Goal: Information Seeking & Learning: Learn about a topic

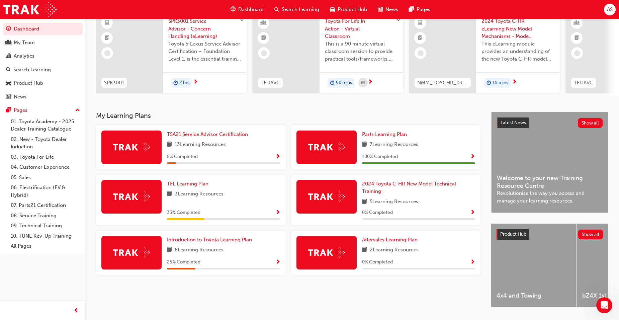
scroll to position [67, 0]
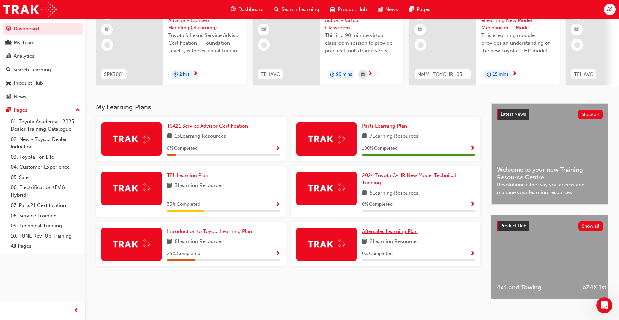
click at [387, 234] on span "Aftersales Learning Plan" at bounding box center [390, 231] width 56 height 6
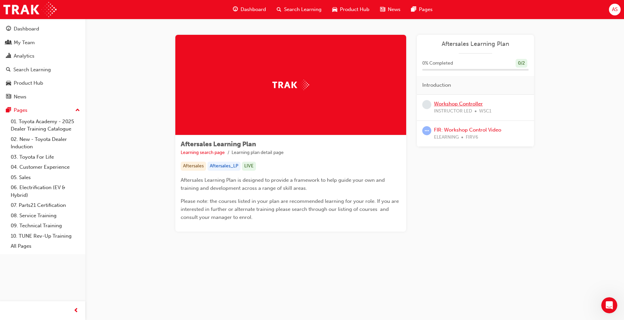
click at [458, 106] on link "Workshop Controller" at bounding box center [458, 104] width 49 height 6
click at [496, 131] on link "FIR: Workshop Control Video" at bounding box center [467, 130] width 67 height 6
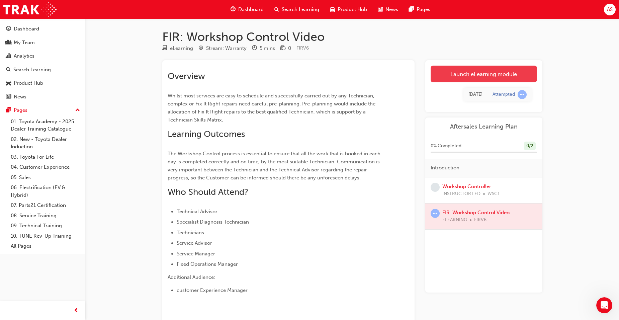
click at [494, 74] on link "Launch eLearning module" at bounding box center [484, 74] width 106 height 17
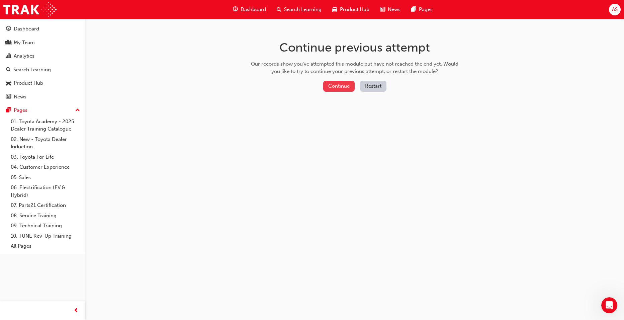
click at [343, 84] on button "Continue" at bounding box center [338, 86] width 31 height 11
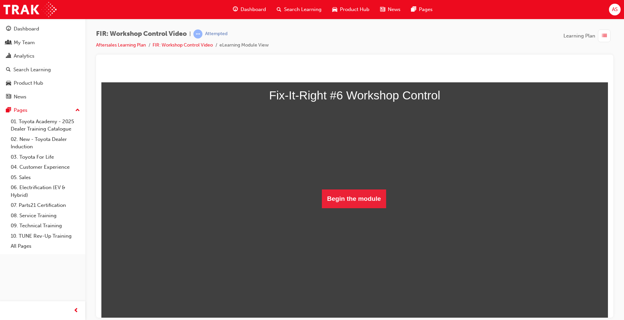
scroll to position [48, 0]
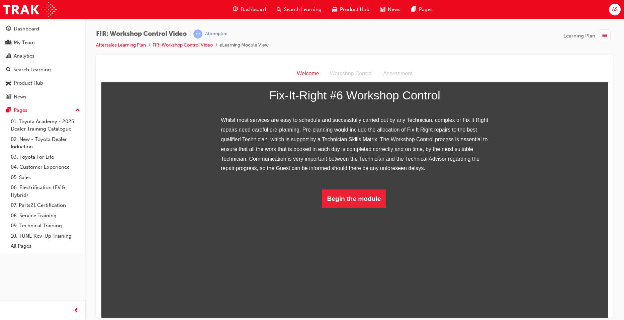
click at [389, 75] on img at bounding box center [355, 70] width 268 height 10
click at [374, 208] on button "Begin the module" at bounding box center [354, 198] width 65 height 19
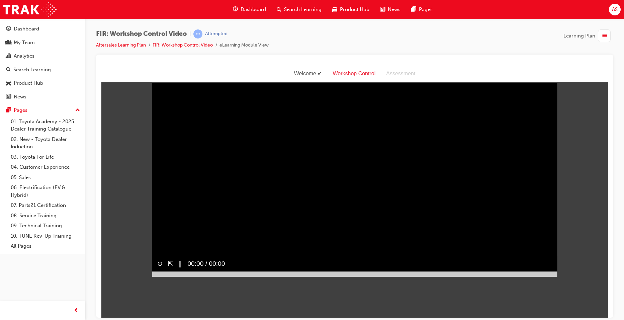
scroll to position [16, 0]
click at [529, 259] on video "Sorry, your browser does not support embedded videos. Download Instead" at bounding box center [354, 175] width 405 height 203
click at [168, 268] on button "⇱" at bounding box center [170, 264] width 5 height 10
click at [170, 268] on button "⇱" at bounding box center [170, 264] width 5 height 10
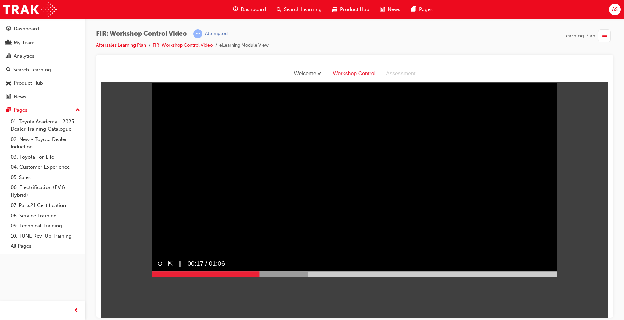
click at [168, 268] on button "⇱" at bounding box center [170, 264] width 5 height 10
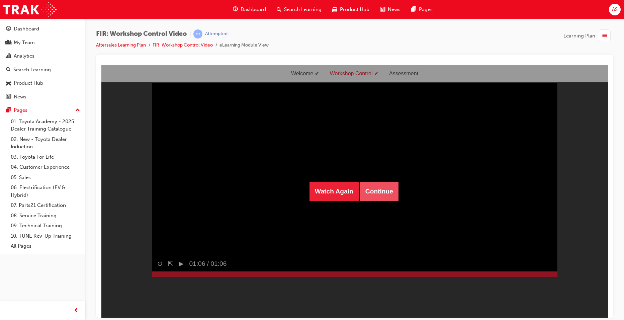
click at [380, 195] on button "Continue" at bounding box center [379, 191] width 38 height 19
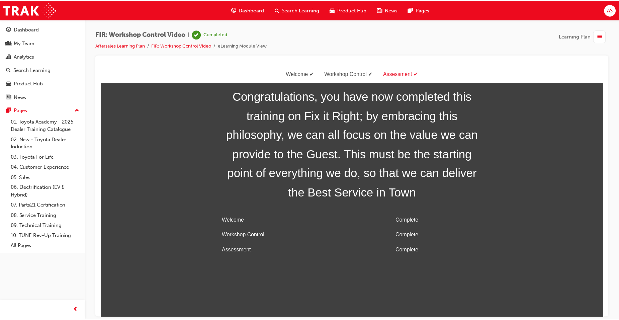
scroll to position [21, 0]
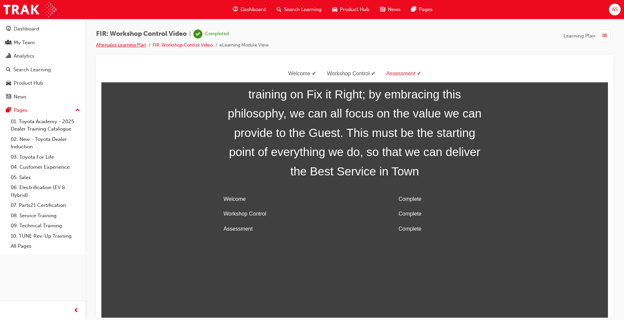
click at [137, 46] on link "Aftersales Learning Plan" at bounding box center [121, 45] width 50 height 6
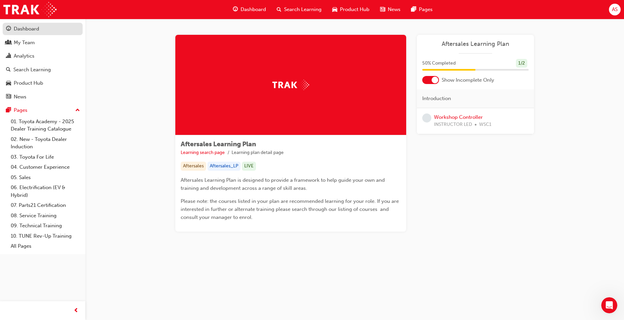
click at [37, 32] on div "Dashboard" at bounding box center [26, 29] width 25 height 8
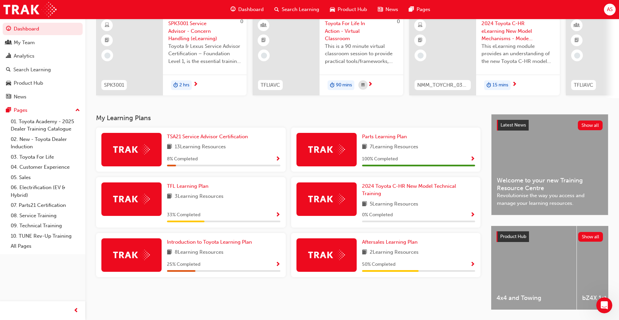
scroll to position [67, 0]
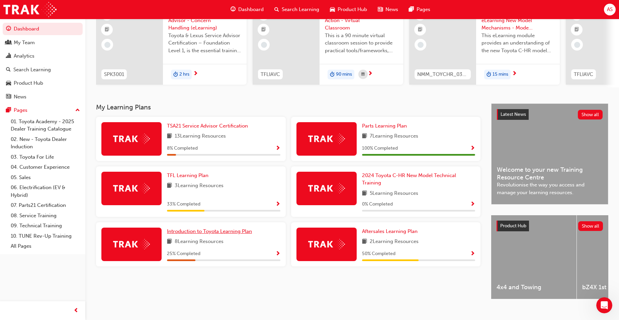
click at [246, 234] on span "Introduction to Toyota Learning Plan" at bounding box center [209, 231] width 85 height 6
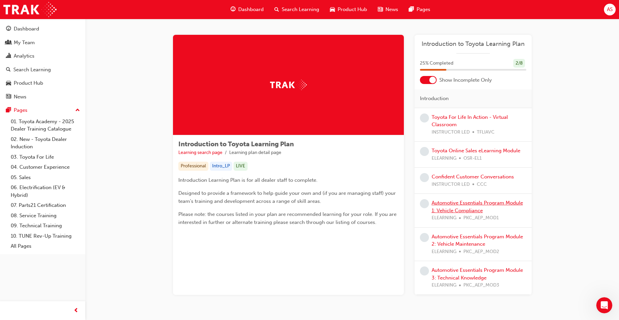
click at [478, 203] on link "Automotive Essentials Program Module 1: Vehicle Compliance" at bounding box center [477, 207] width 91 height 14
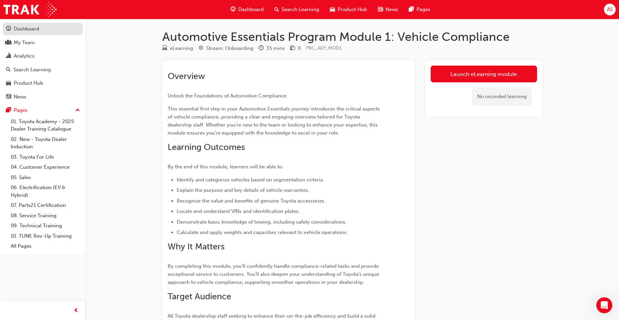
click at [30, 27] on div "Dashboard" at bounding box center [26, 29] width 25 height 8
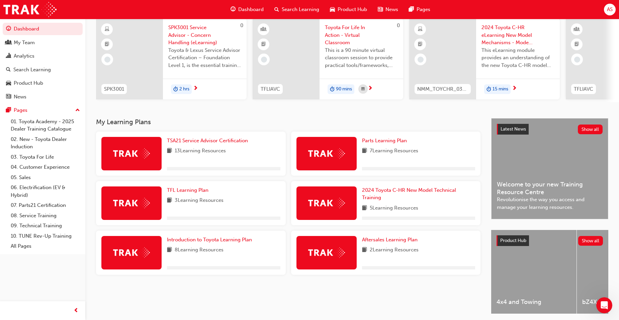
scroll to position [80, 0]
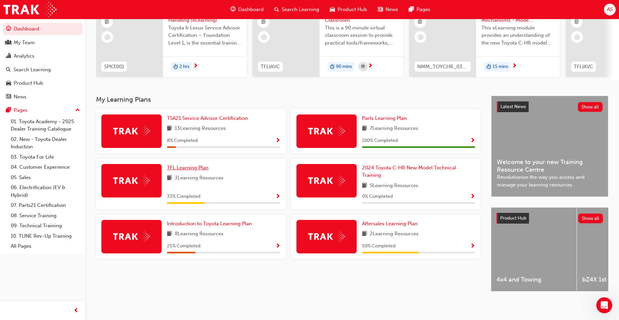
click at [198, 165] on span "TFL Learning Plan" at bounding box center [187, 168] width 41 height 6
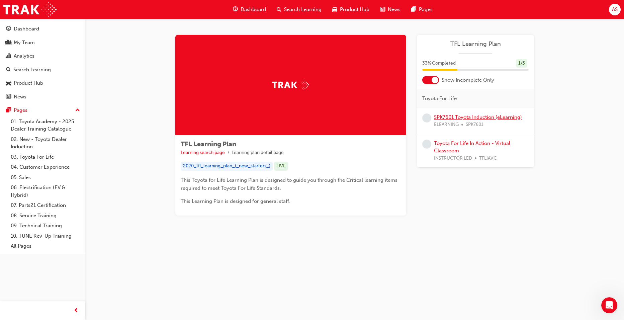
click at [464, 117] on link "SPK7601 Toyota Induction (eLearning)" at bounding box center [478, 117] width 88 height 6
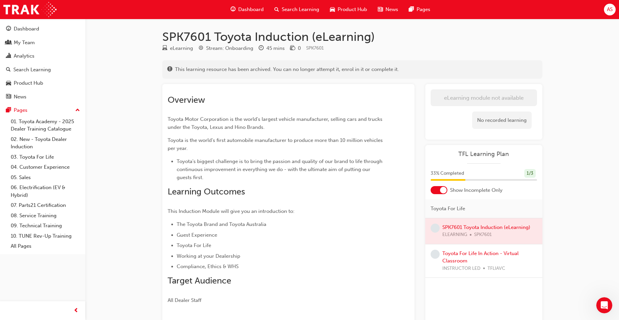
click at [311, 69] on span "This learning resource has been archived. You can no longer attempt it, enrol i…" at bounding box center [287, 70] width 224 height 8
click at [40, 30] on div "Dashboard" at bounding box center [42, 29] width 73 height 8
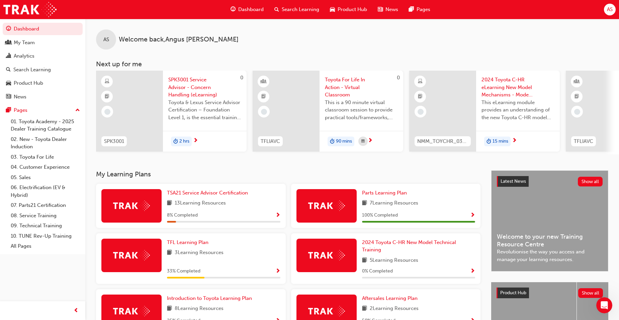
scroll to position [80, 0]
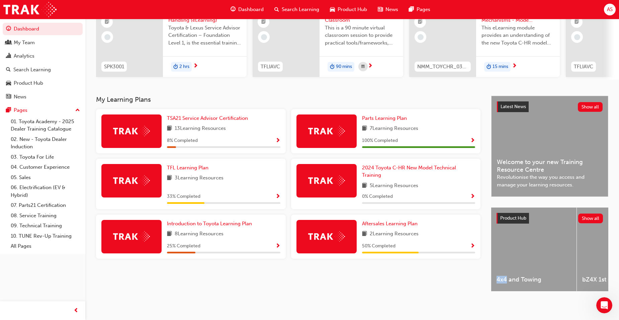
drag, startPoint x: 496, startPoint y: 293, endPoint x: 506, endPoint y: 292, distance: 9.4
click at [506, 292] on div "Latest News Show all Welcome to your new Training Resource Centre Revolutionise…" at bounding box center [549, 199] width 117 height 207
click at [512, 292] on div "4x4 and Towing bZ4X 1st Generation C-HR 2nd Generation Camry 9th Generation Coa…" at bounding box center [549, 249] width 117 height 85
click at [508, 292] on div "4x4 and Towing bZ4X 1st Generation C-HR 2nd Generation Camry 9th Generation Coa…" at bounding box center [549, 249] width 117 height 85
